Goal: Information Seeking & Learning: Learn about a topic

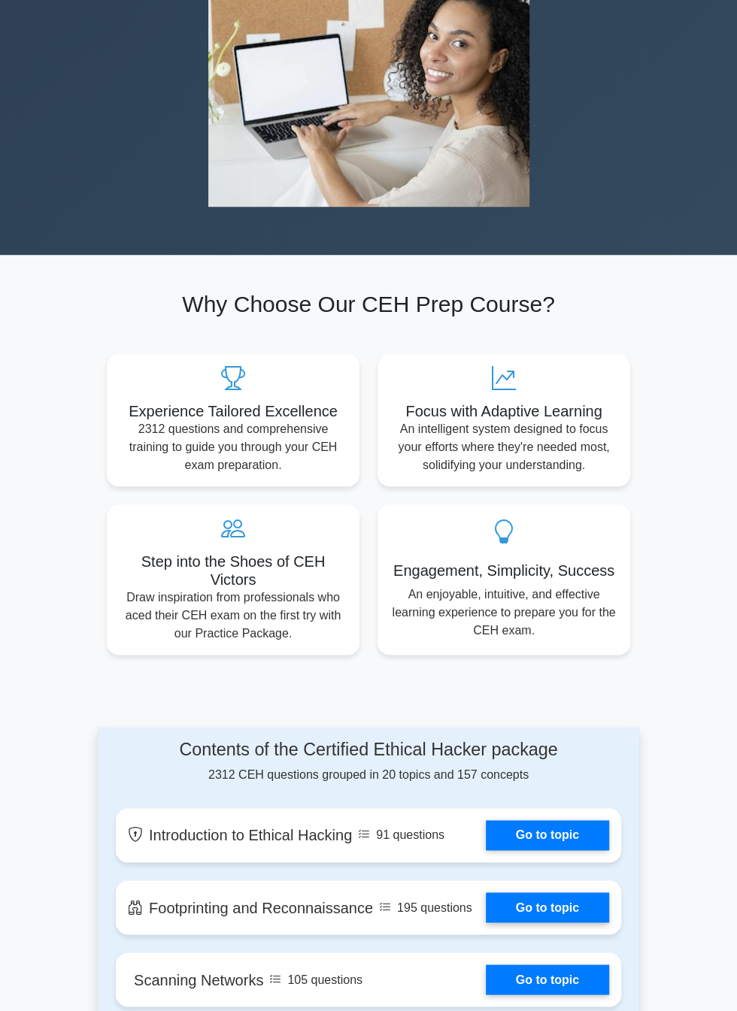
scroll to position [478, 0]
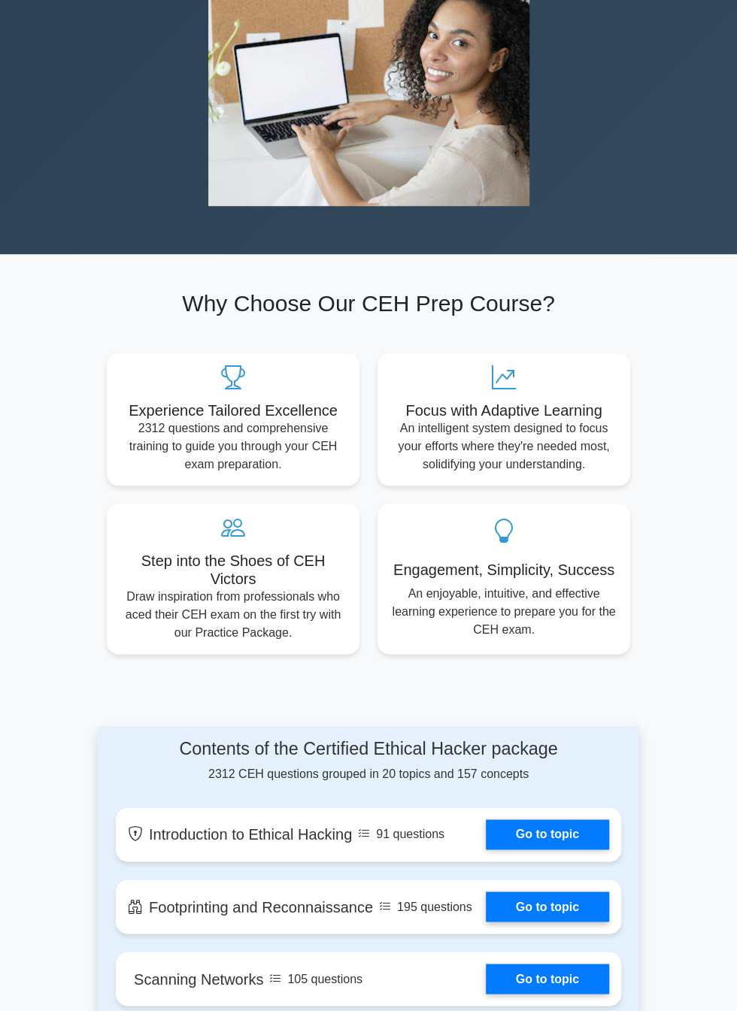
click at [573, 819] on link "Go to topic" at bounding box center [547, 834] width 123 height 30
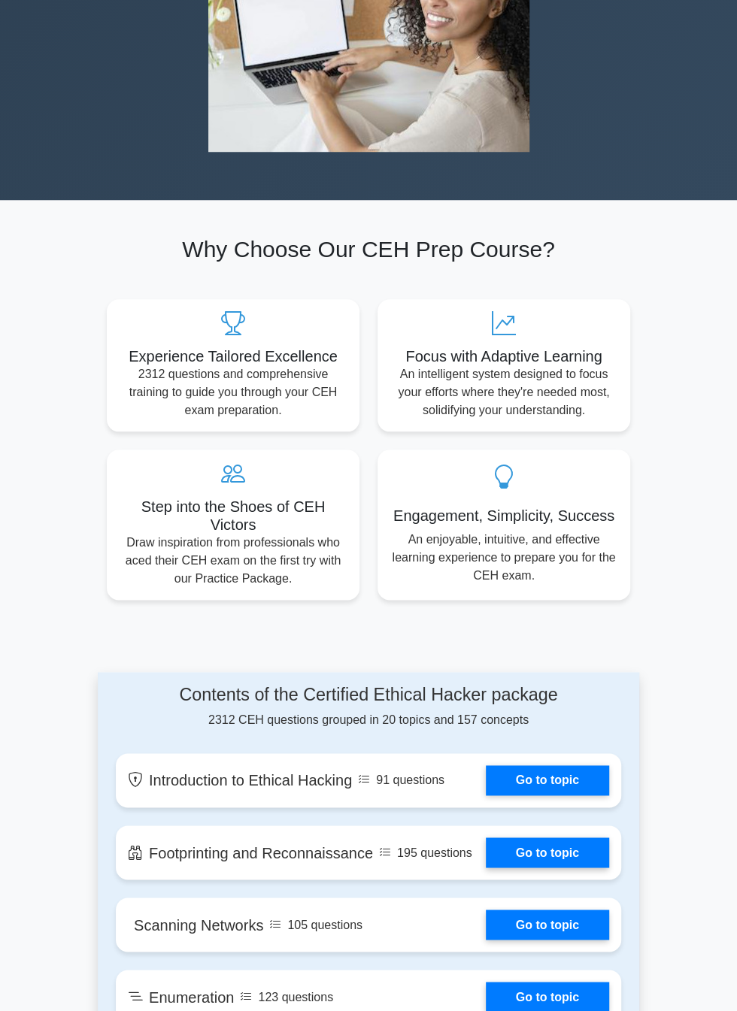
scroll to position [571, 0]
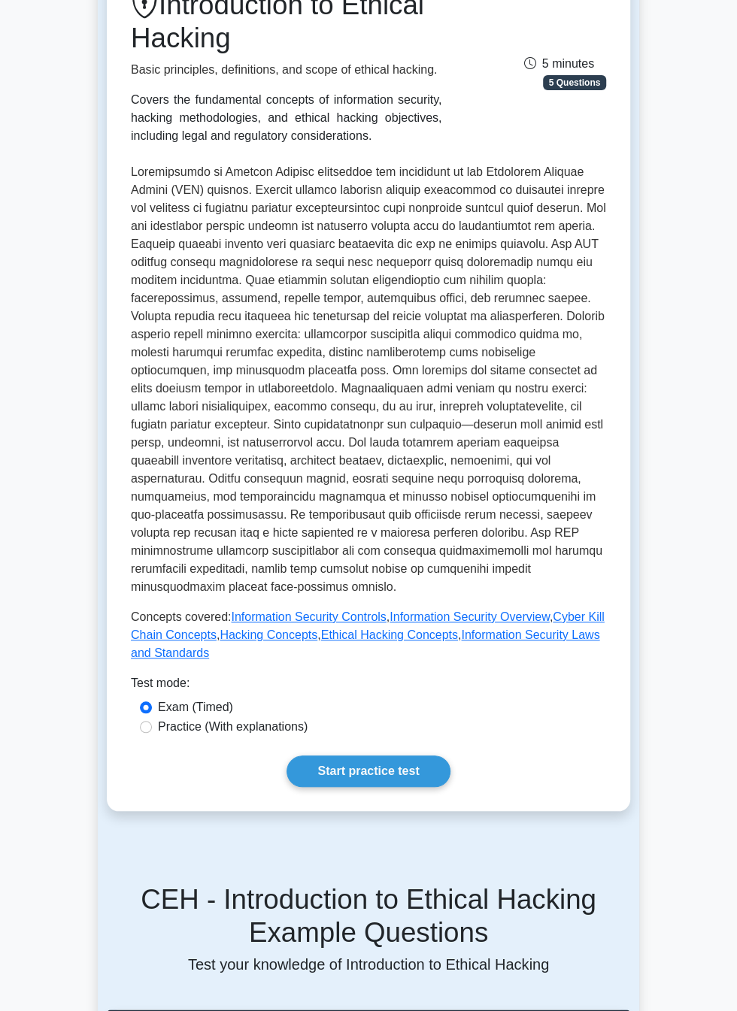
scroll to position [198, 0]
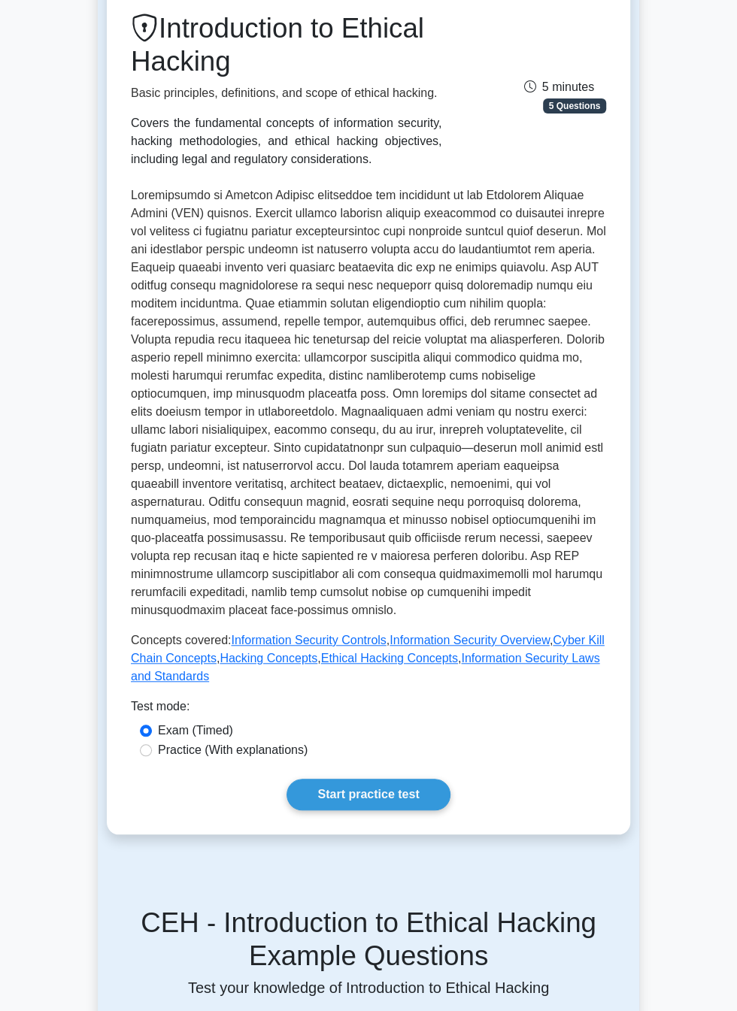
click at [415, 810] on link "Start practice test" at bounding box center [367, 795] width 163 height 32
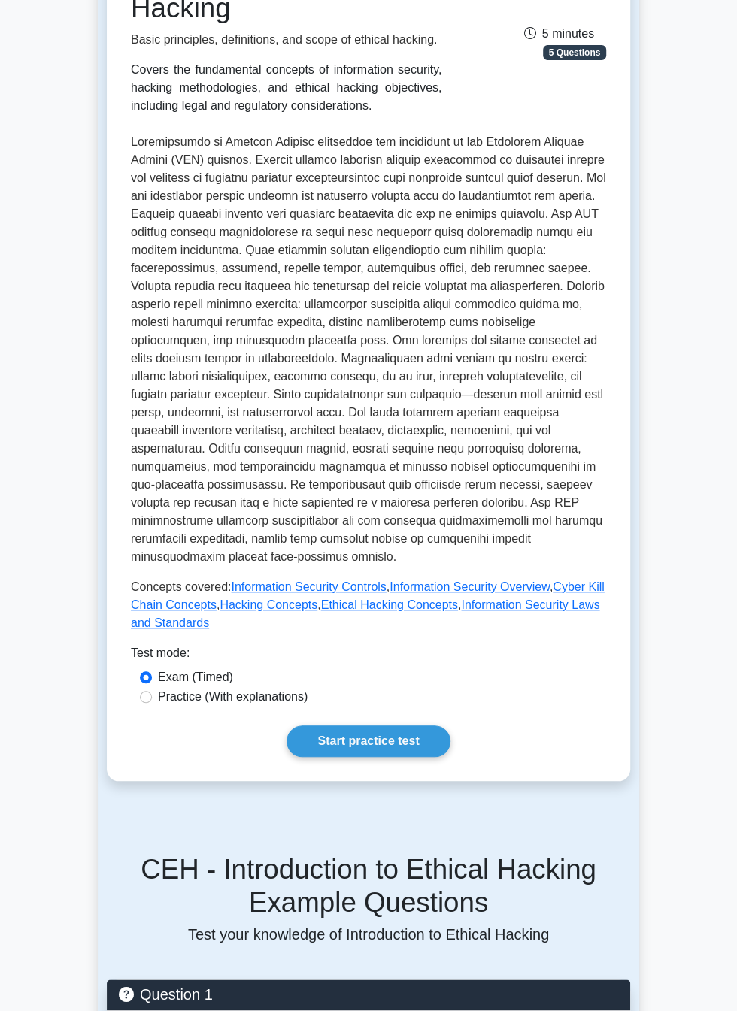
scroll to position [290, 0]
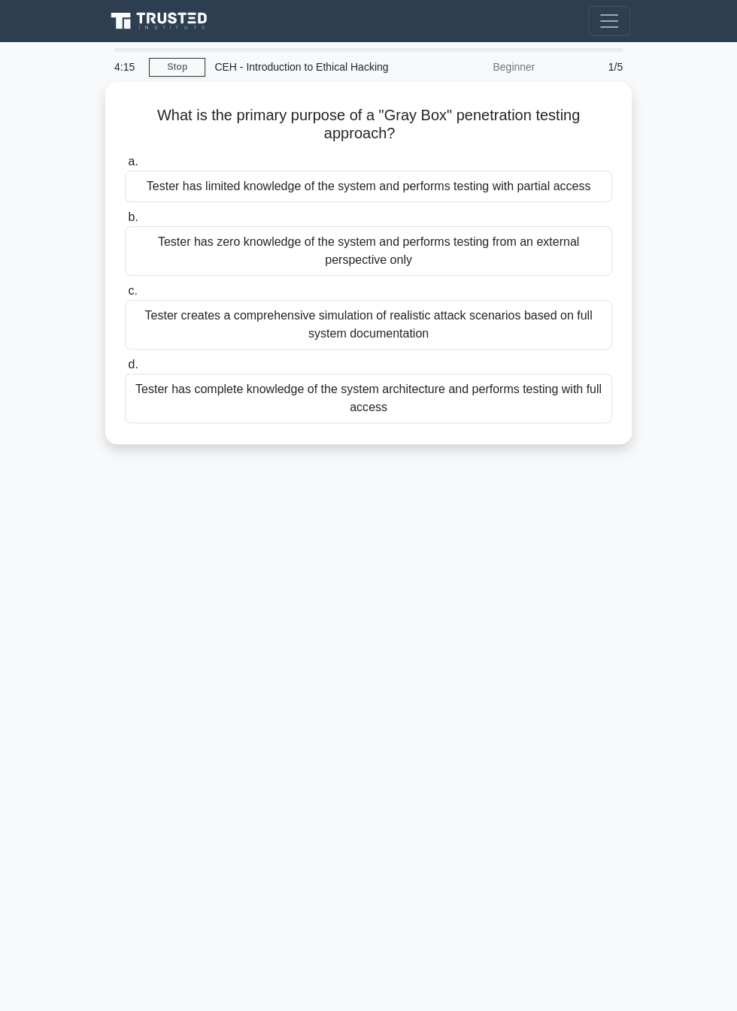
click at [543, 400] on div "Tester has complete knowledge of the system architecture and performs testing w…" at bounding box center [368, 399] width 487 height 50
click at [125, 370] on input "d. Tester has complete knowledge of the system architecture and performs testin…" at bounding box center [125, 365] width 0 height 10
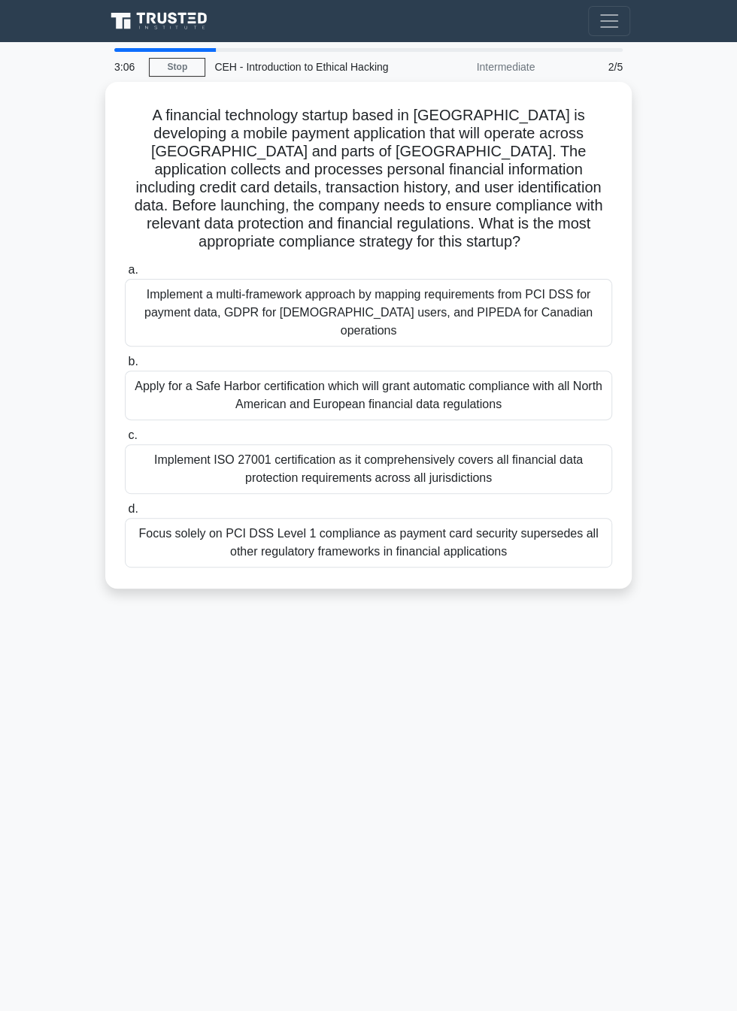
click at [531, 296] on div "Implement a multi-framework approach by mapping requirements from PCI DSS for p…" at bounding box center [368, 313] width 487 height 68
click at [125, 275] on input "a. Implement a multi-framework approach by mapping requirements from PCI DSS fo…" at bounding box center [125, 270] width 0 height 10
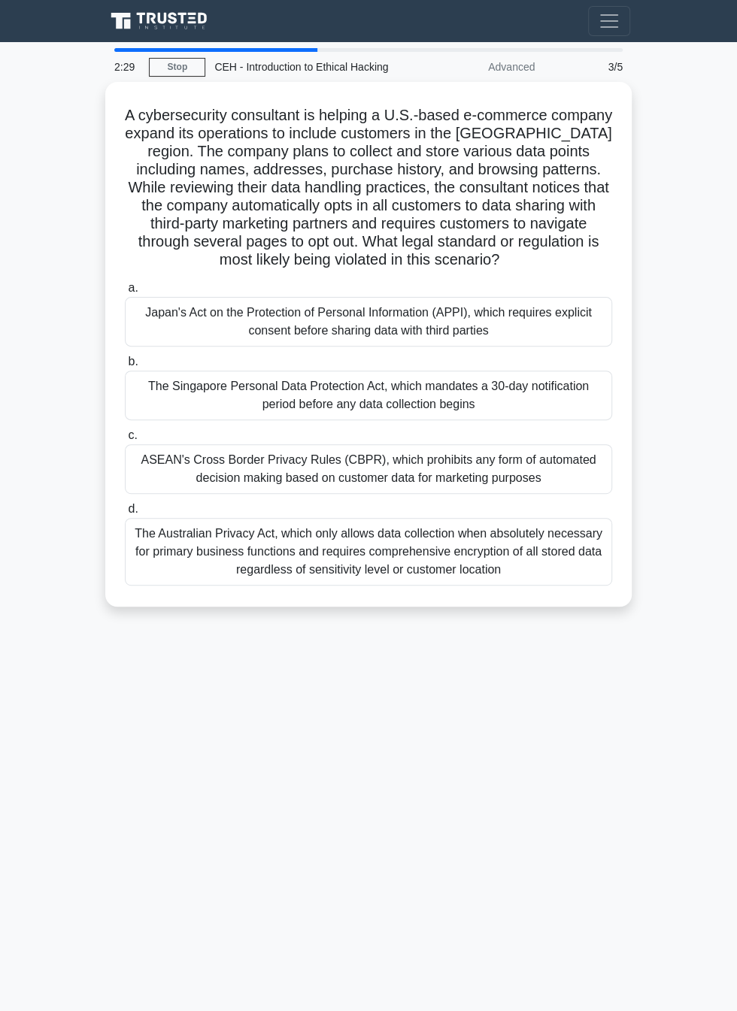
click at [545, 468] on div "ASEAN's Cross Border Privacy Rules (CBPR), which prohibits any form of automate…" at bounding box center [368, 469] width 487 height 50
click at [125, 441] on input "c. ASEAN's Cross Border Privacy Rules (CBPR), which prohibits any form of autom…" at bounding box center [125, 436] width 0 height 10
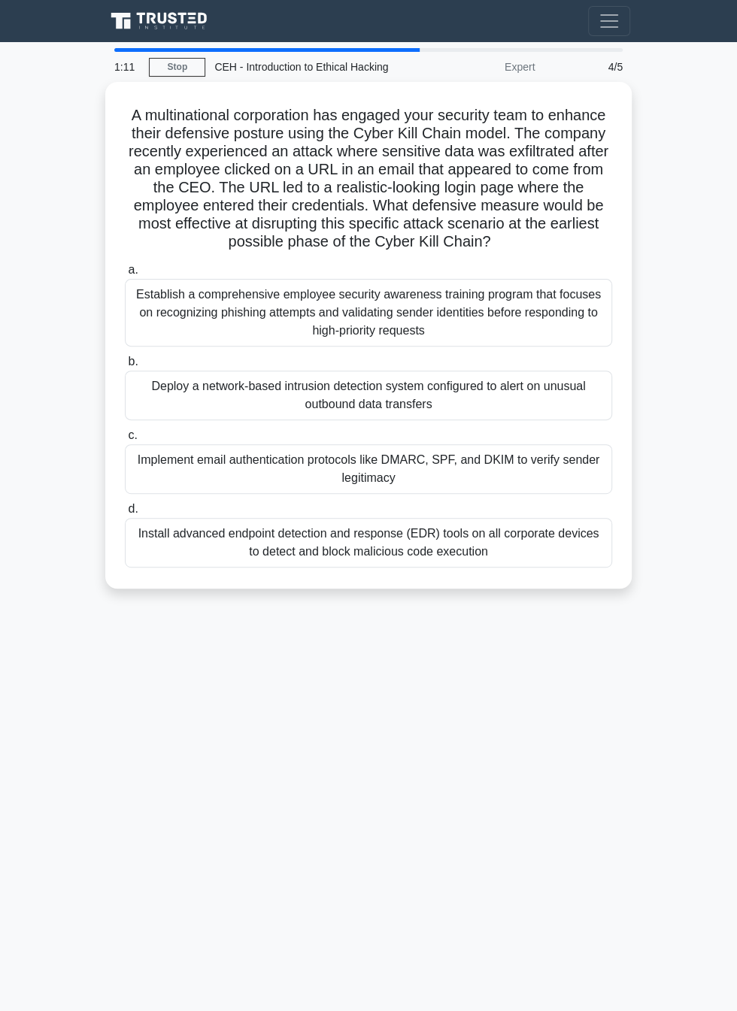
click at [521, 559] on div "Install advanced endpoint detection and response (EDR) tools on all corporate d…" at bounding box center [368, 543] width 487 height 50
click at [125, 514] on input "d. Install advanced endpoint detection and response (EDR) tools on all corporat…" at bounding box center [125, 509] width 0 height 10
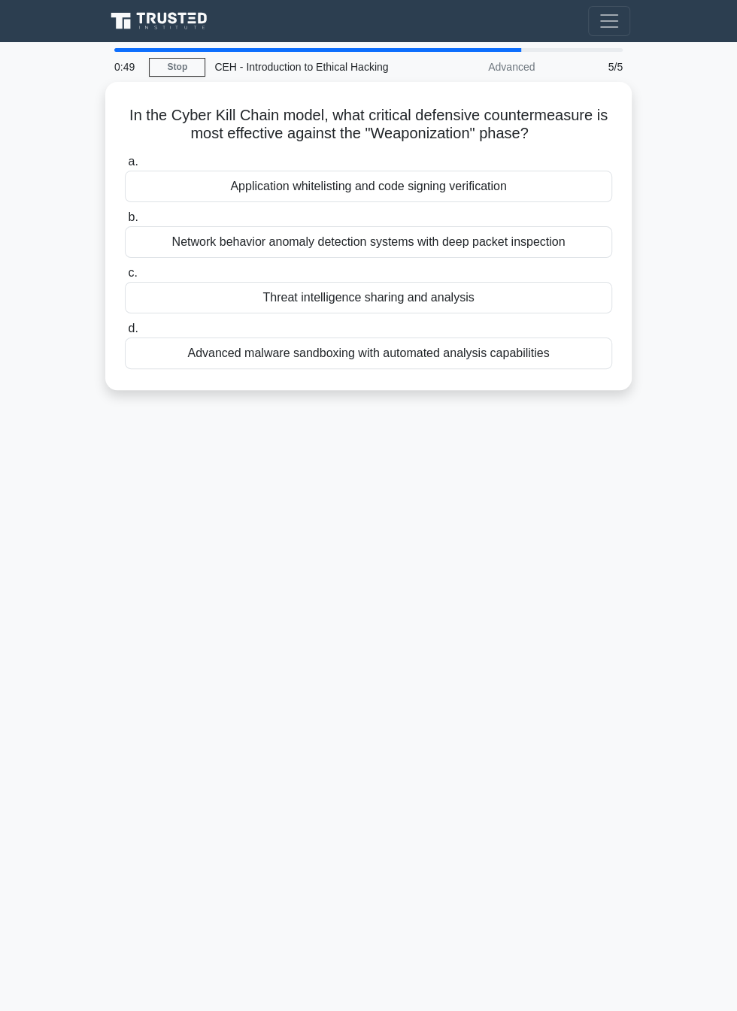
click at [562, 244] on div "Network behavior anomaly detection systems with deep packet inspection" at bounding box center [368, 242] width 487 height 32
click at [125, 223] on input "b. Network behavior anomaly detection systems with deep packet inspection" at bounding box center [125, 218] width 0 height 10
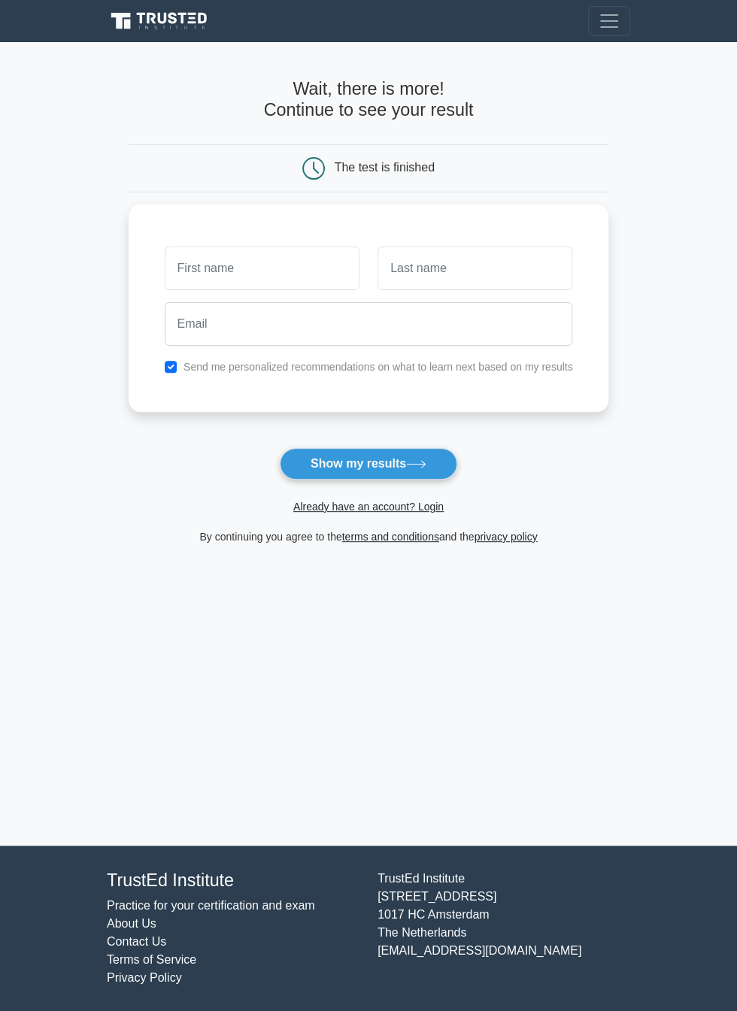
click at [425, 463] on icon at bounding box center [416, 464] width 20 height 8
type input "?"
click at [108, 9] on link at bounding box center [161, 21] width 108 height 29
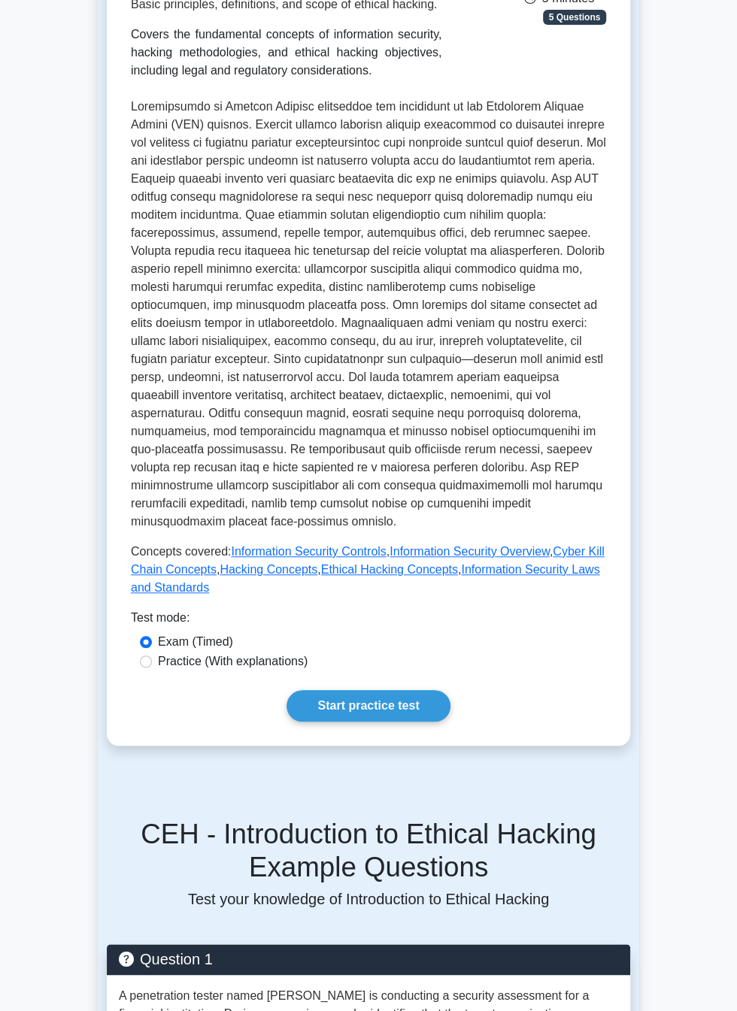
scroll to position [290, 0]
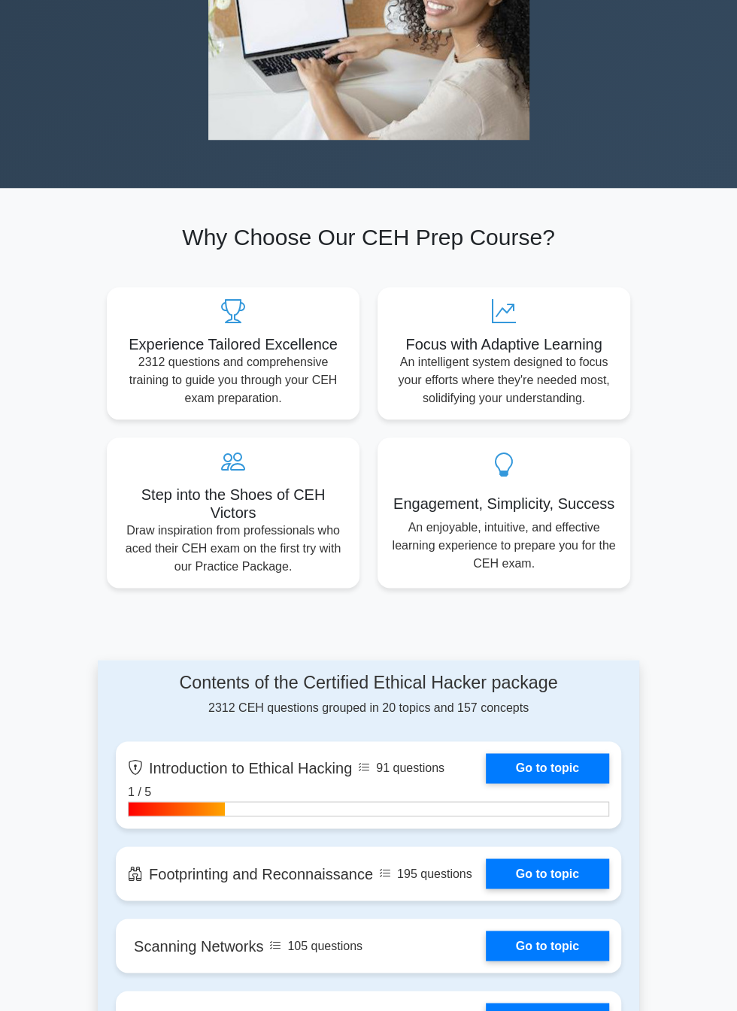
scroll to position [571, 0]
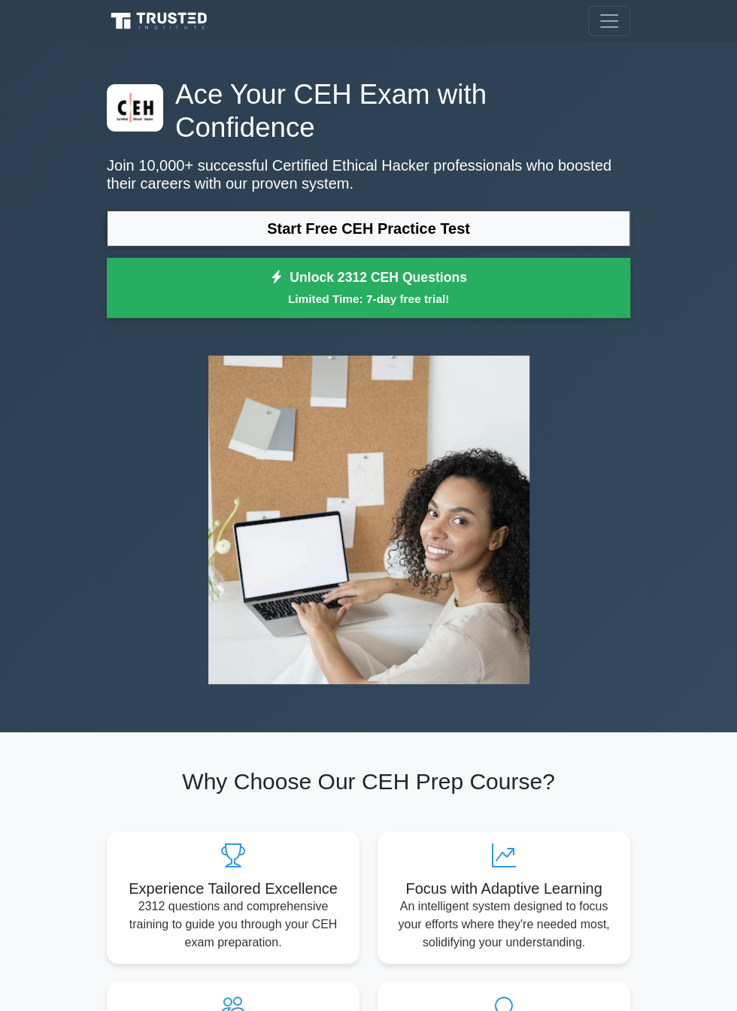
click at [513, 210] on link "Start Free CEH Practice Test" at bounding box center [368, 228] width 523 height 36
